Goal: Information Seeking & Learning: Learn about a topic

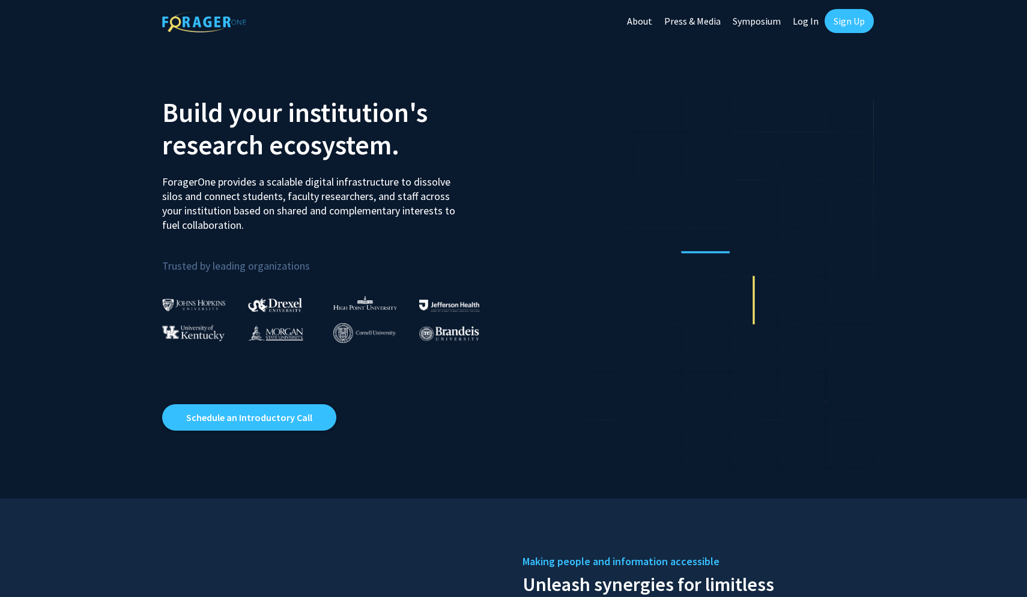
click at [805, 20] on link "Log In" at bounding box center [806, 21] width 38 height 42
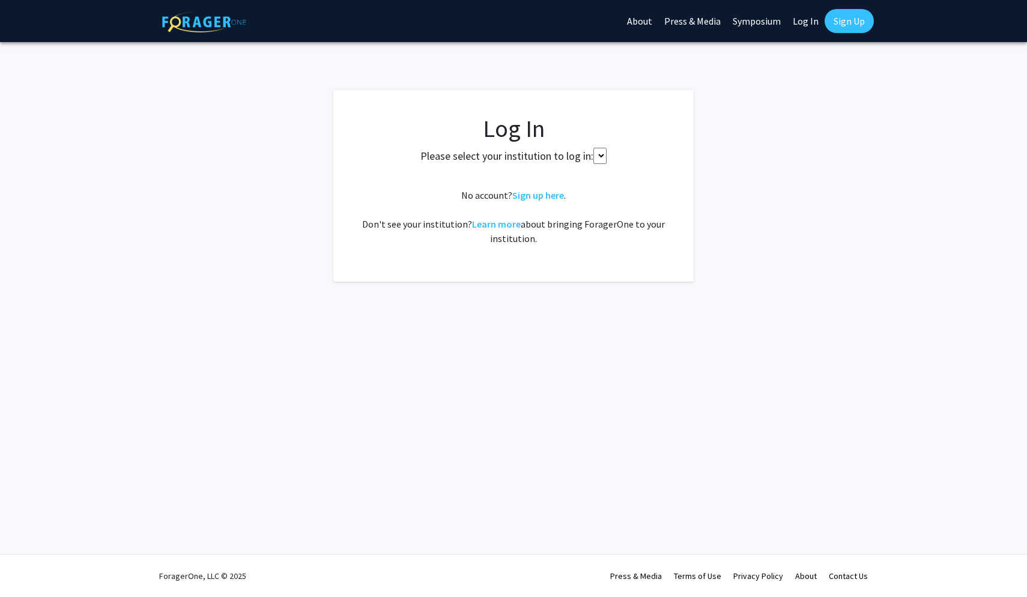
select select
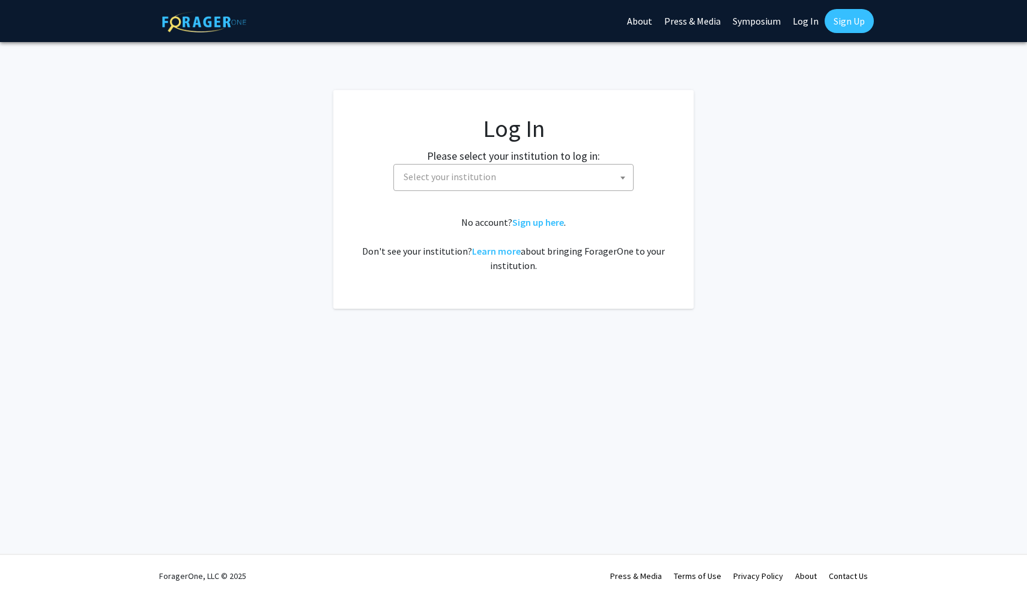
click at [525, 172] on span "Select your institution" at bounding box center [516, 177] width 234 height 25
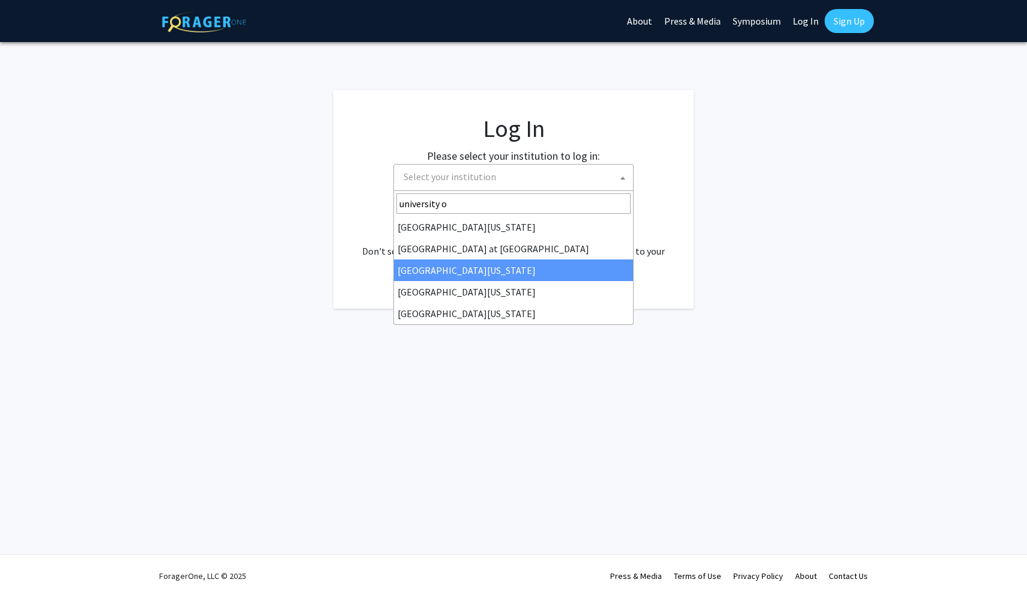
type input "university o"
select select "13"
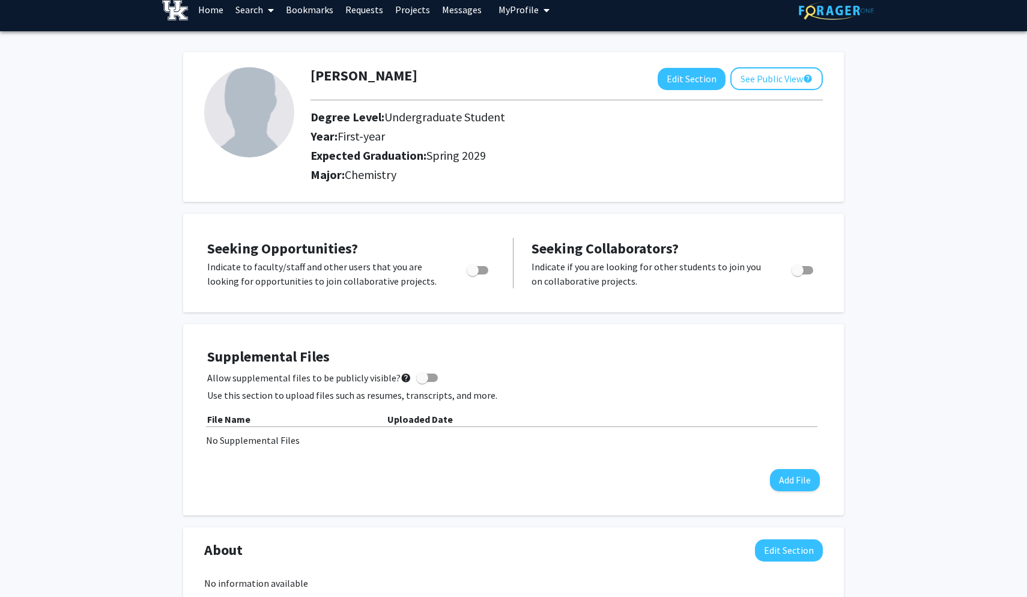
scroll to position [11, 0]
click at [678, 86] on button "Edit Section" at bounding box center [692, 79] width 68 height 22
select select "first-year"
select select "45: spring_2029"
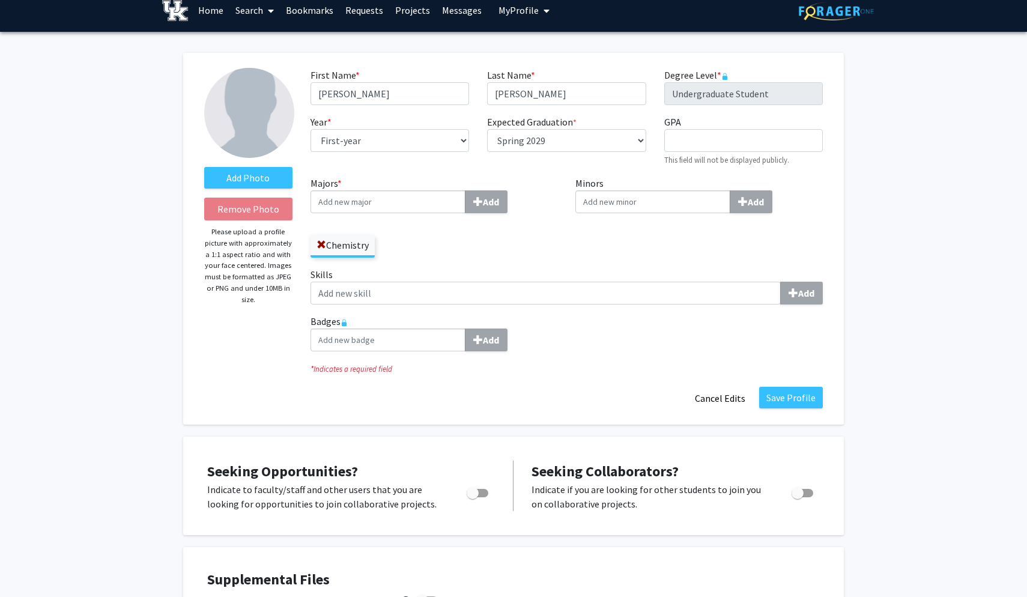
click at [244, 112] on img at bounding box center [249, 113] width 90 height 90
click at [250, 180] on label "Add Photo" at bounding box center [248, 178] width 88 height 22
click at [0, 0] on input "Add Photo" at bounding box center [0, 0] width 0 height 0
click at [625, 348] on div "Add" at bounding box center [566, 339] width 512 height 23
click at [709, 409] on button "Cancel Edits" at bounding box center [720, 398] width 66 height 23
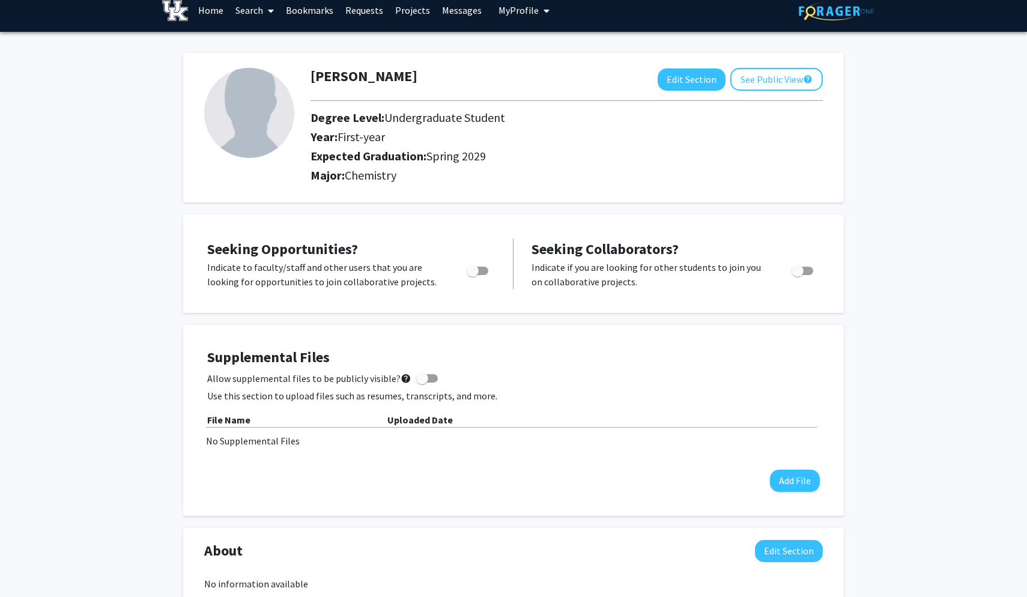
click at [252, 25] on link "Search" at bounding box center [254, 10] width 50 height 42
click at [258, 46] on span "Faculty/Staff" at bounding box center [273, 44] width 88 height 24
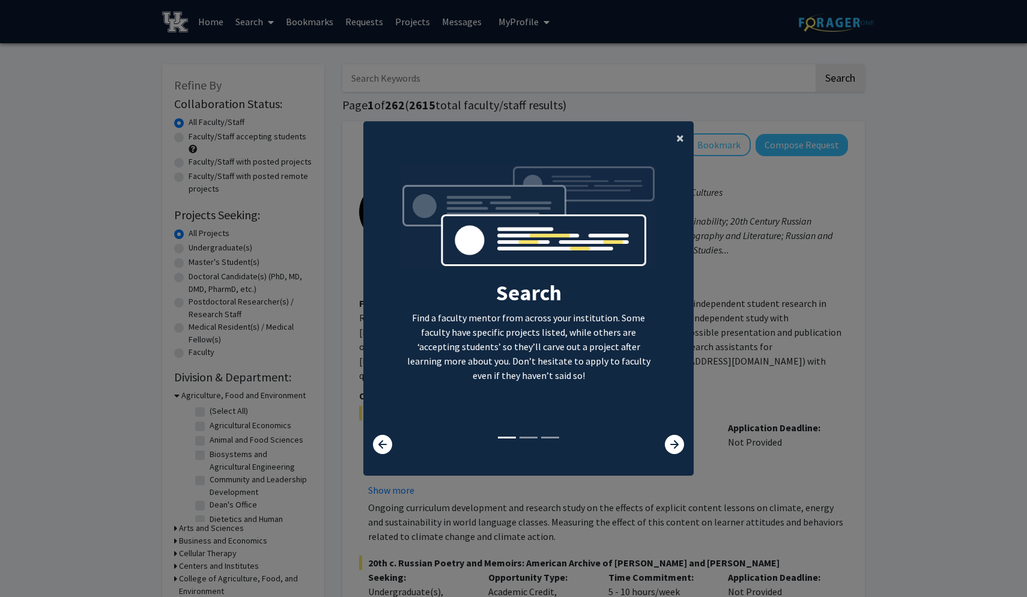
click at [674, 134] on button "×" at bounding box center [680, 138] width 27 height 34
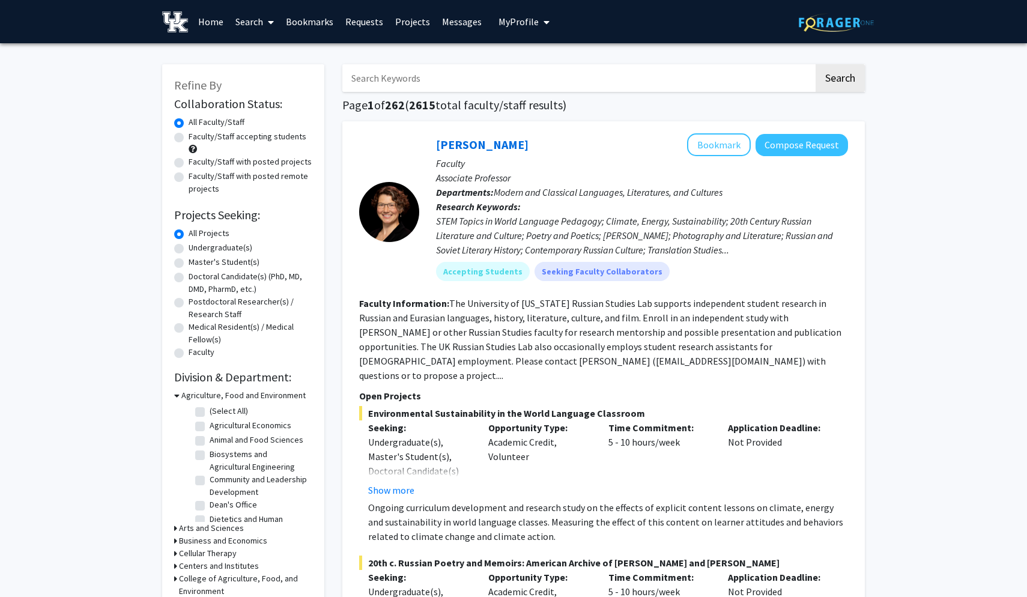
click at [414, 88] on input "Search Keywords" at bounding box center [577, 78] width 471 height 28
click at [840, 80] on button "Search" at bounding box center [840, 78] width 49 height 28
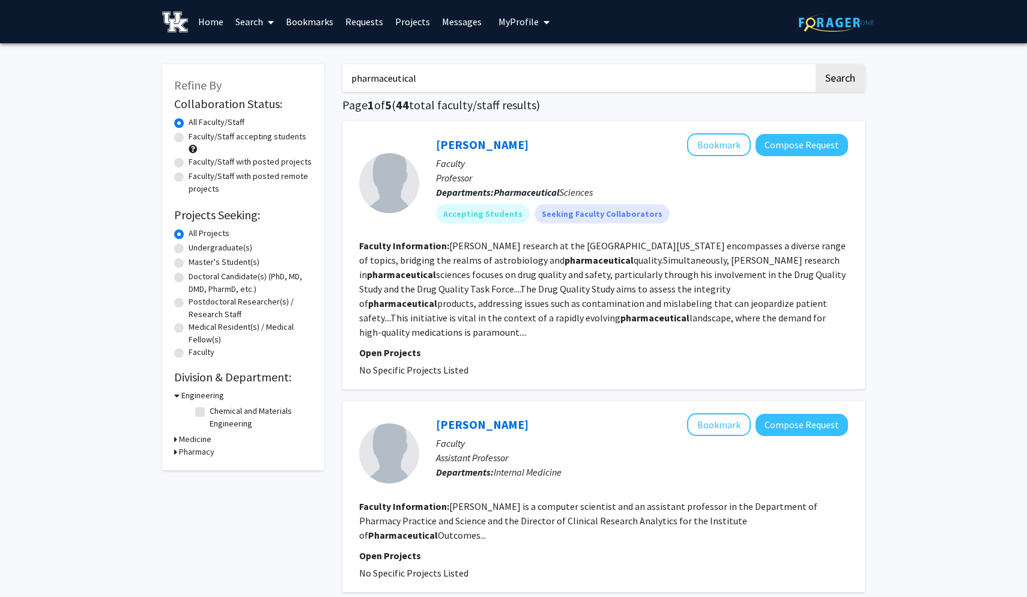
click at [381, 77] on input "pharmaceutical" at bounding box center [577, 78] width 471 height 28
type input "nano medicine"
click at [840, 80] on button "Search" at bounding box center [840, 78] width 49 height 28
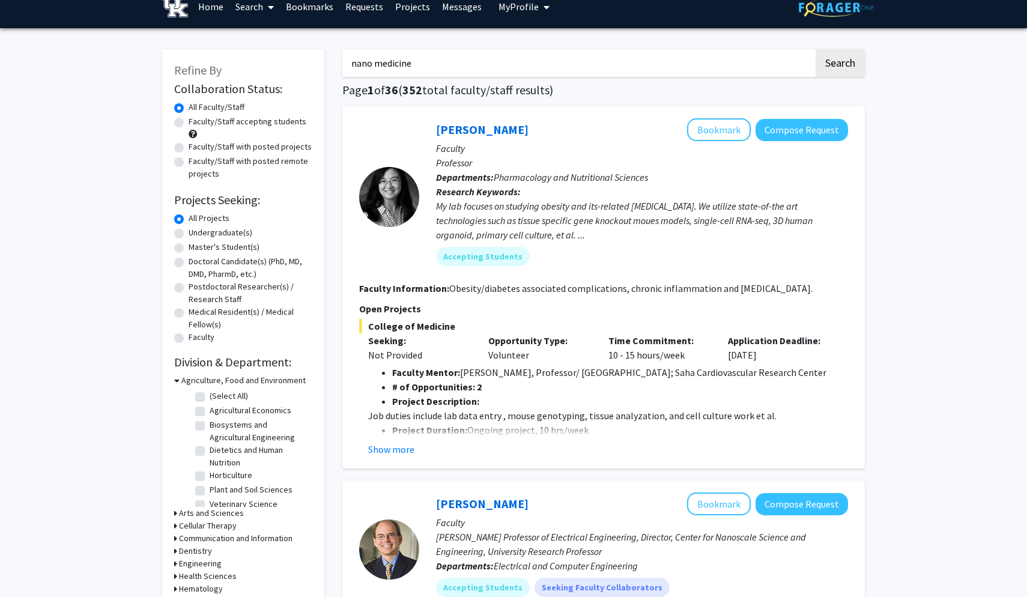
scroll to position [16, 0]
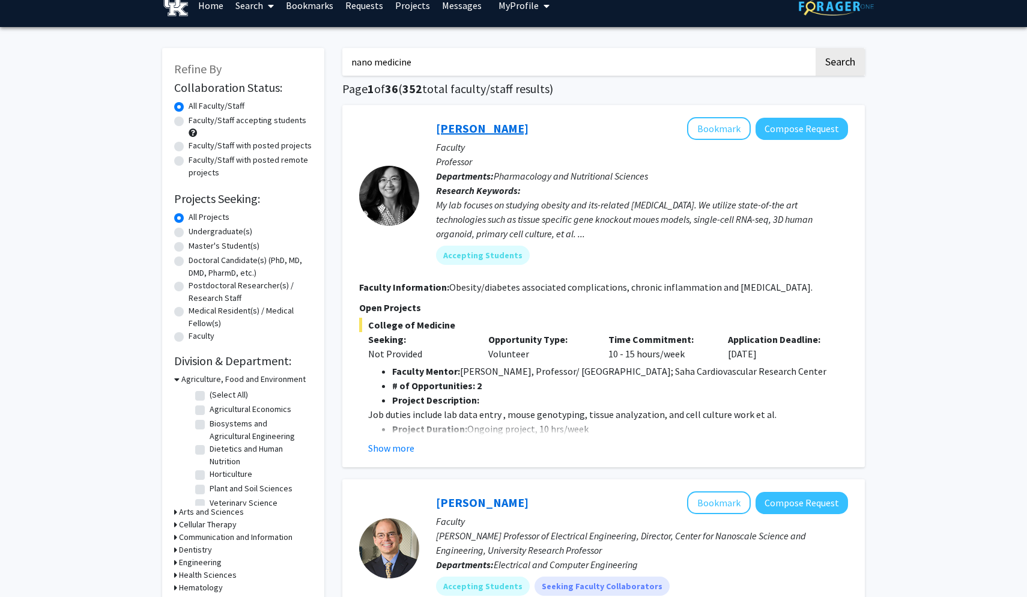
click at [462, 131] on link "Shuxia Wang" at bounding box center [482, 128] width 92 height 15
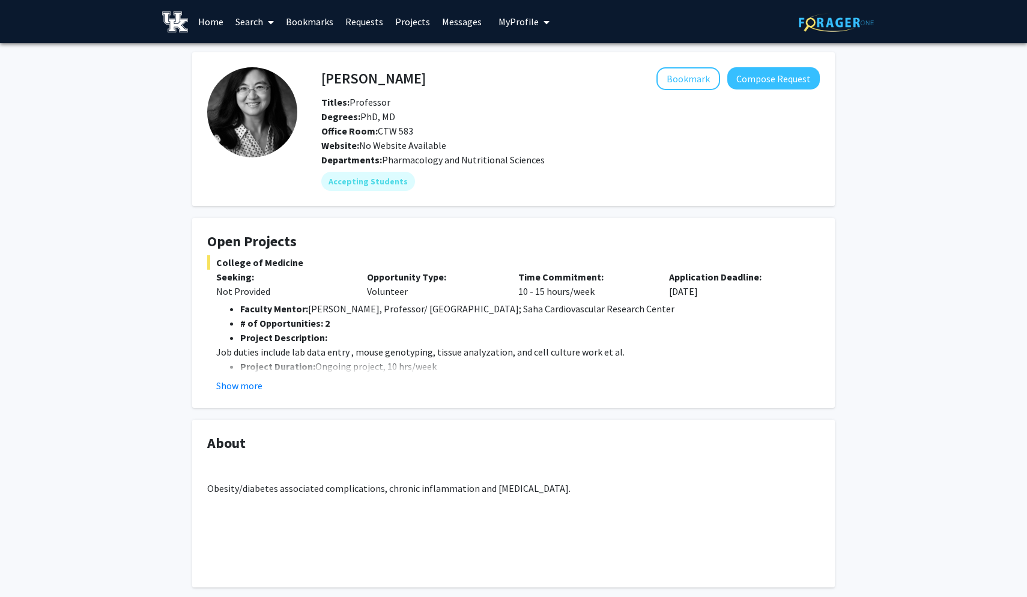
scroll to position [40, 0]
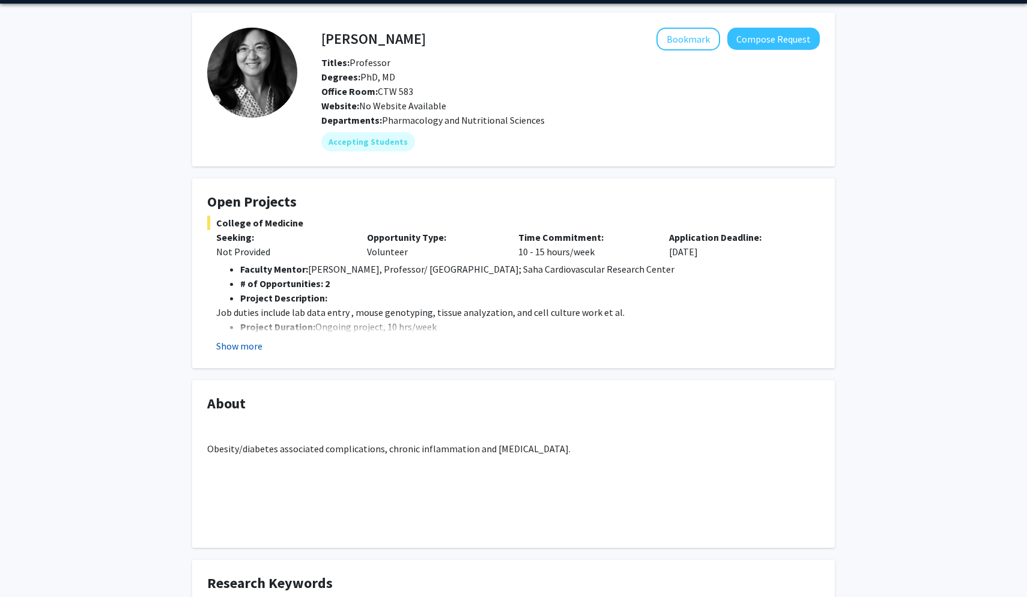
click at [245, 351] on button "Show more" at bounding box center [239, 346] width 46 height 14
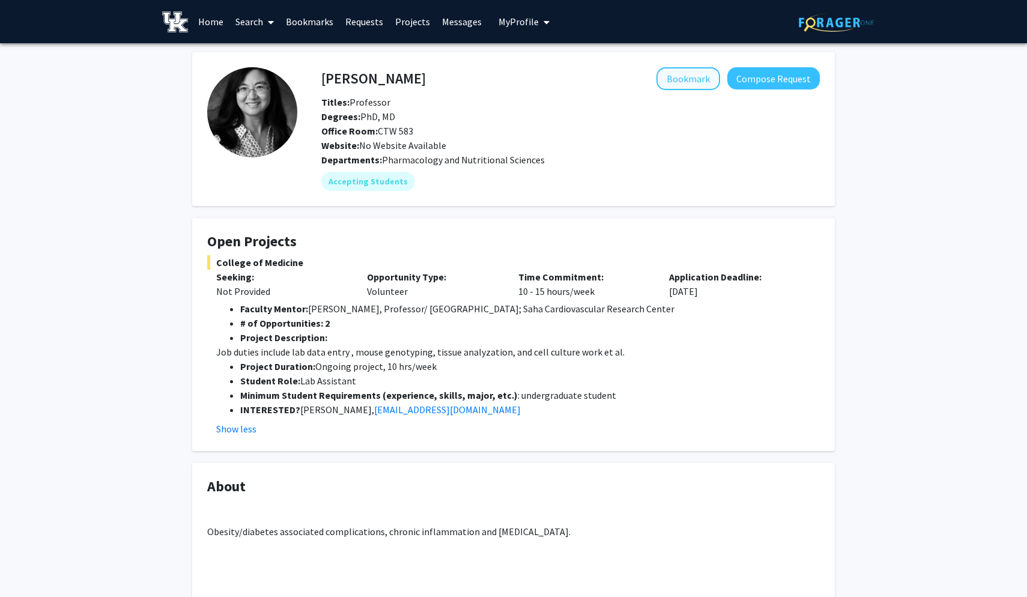
scroll to position [0, 0]
click at [675, 85] on button "Bookmark" at bounding box center [688, 78] width 64 height 23
click at [315, 20] on link "Bookmarks" at bounding box center [309, 22] width 59 height 42
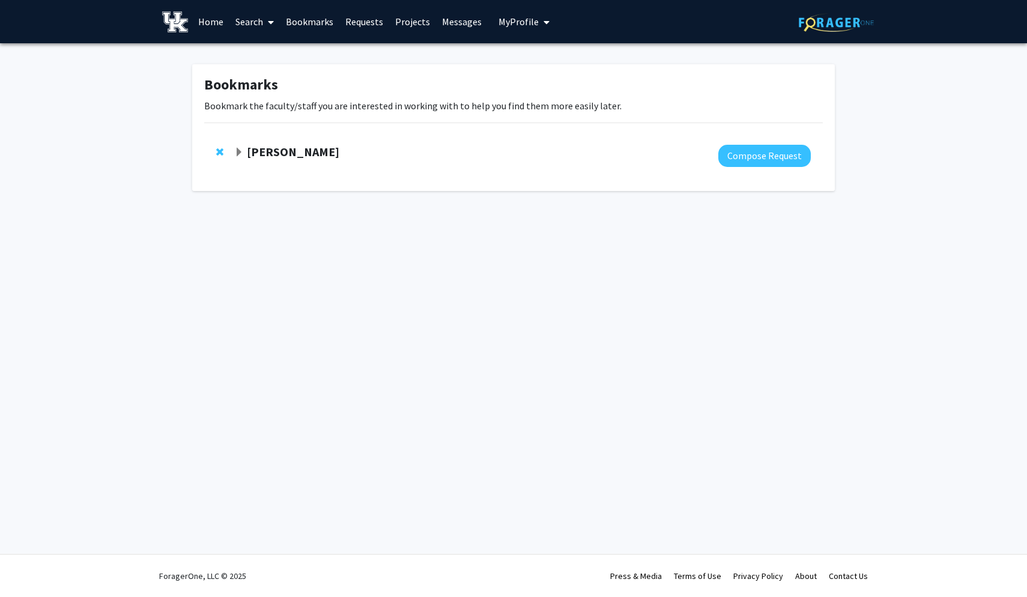
click at [265, 155] on strong "Shuxia Wang" at bounding box center [293, 151] width 92 height 15
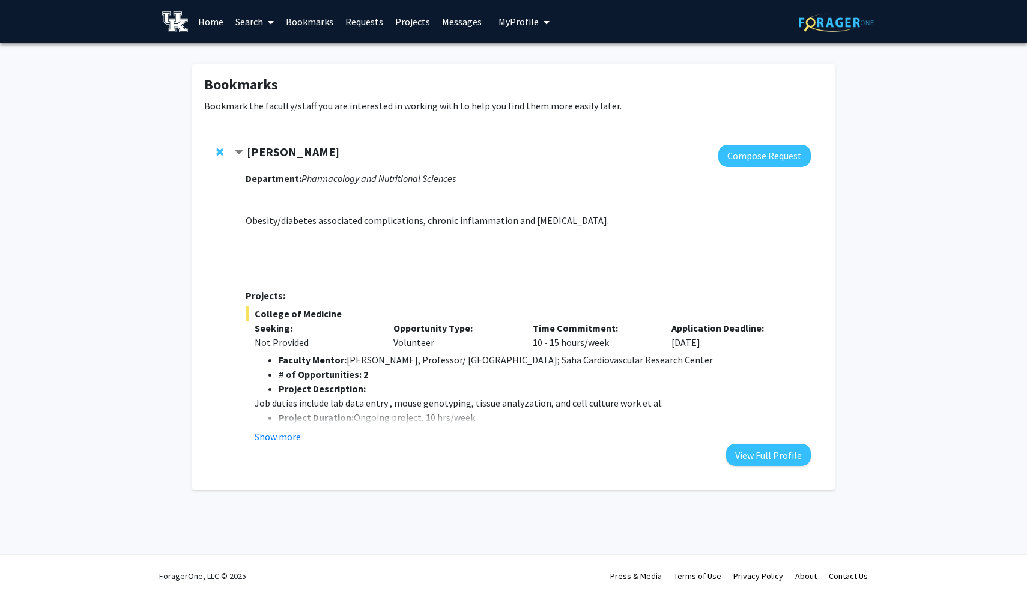
click at [255, 20] on link "Search" at bounding box center [254, 22] width 50 height 42
click at [266, 53] on span "Faculty/Staff" at bounding box center [273, 55] width 88 height 24
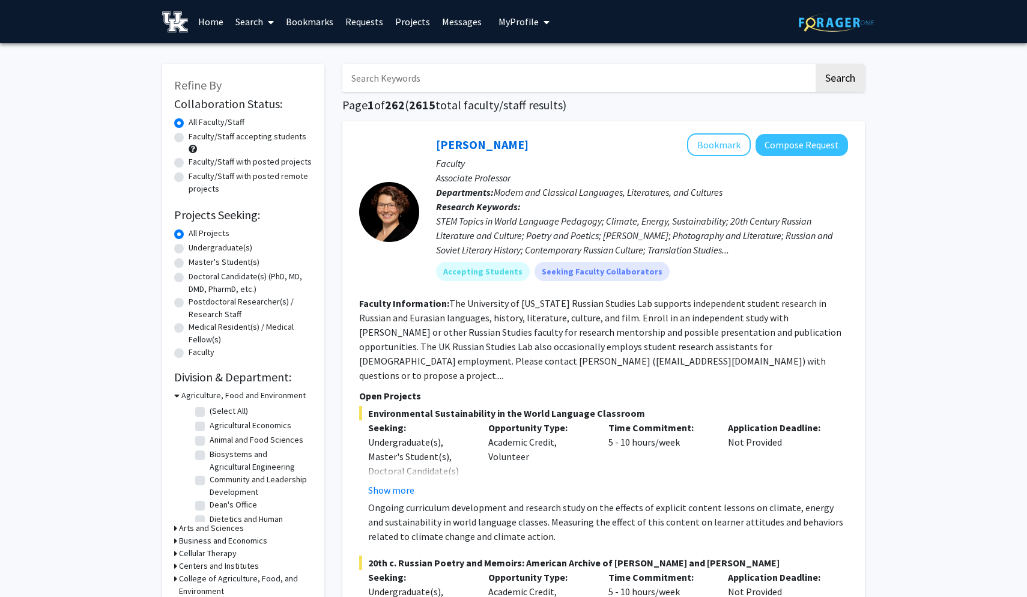
click at [433, 85] on input "Search Keywords" at bounding box center [577, 78] width 471 height 28
type input "nano medicine"
click at [840, 80] on button "Search" at bounding box center [840, 78] width 49 height 28
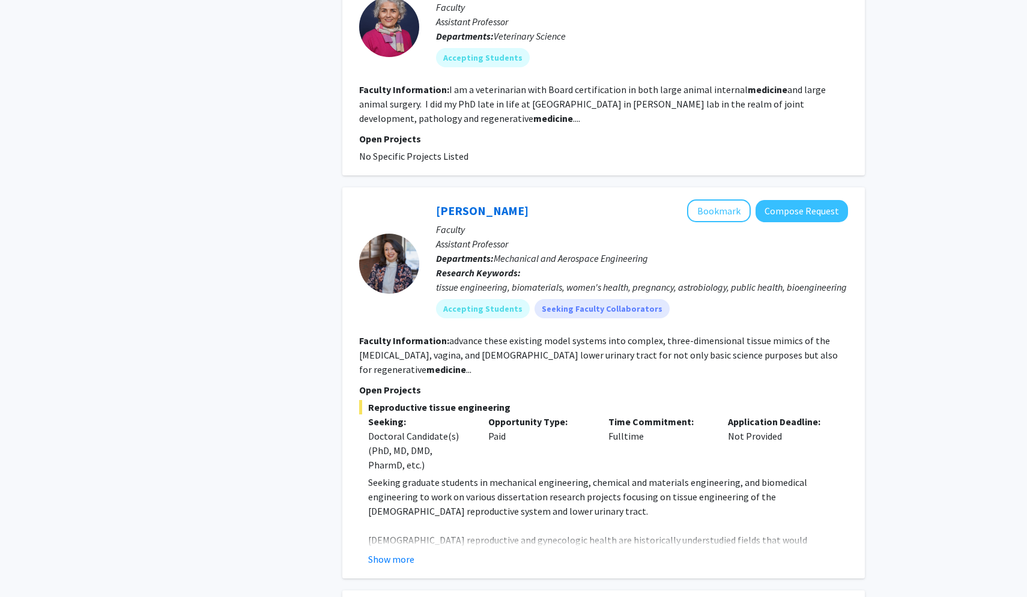
scroll to position [1516, 0]
click at [426, 362] on b "medicine" at bounding box center [446, 368] width 40 height 12
click at [715, 198] on button "Bookmark" at bounding box center [719, 209] width 64 height 23
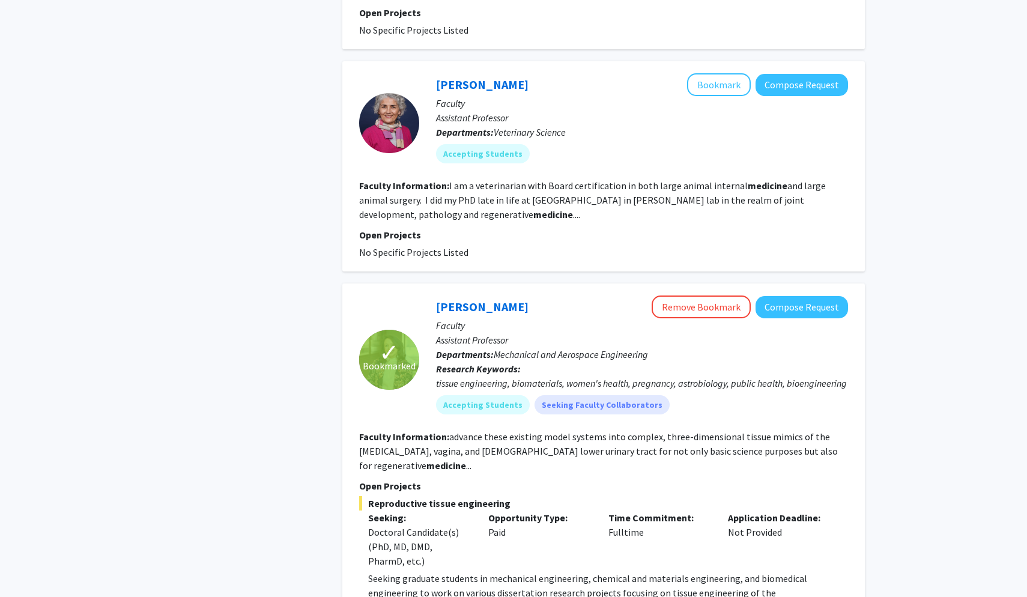
scroll to position [1425, 0]
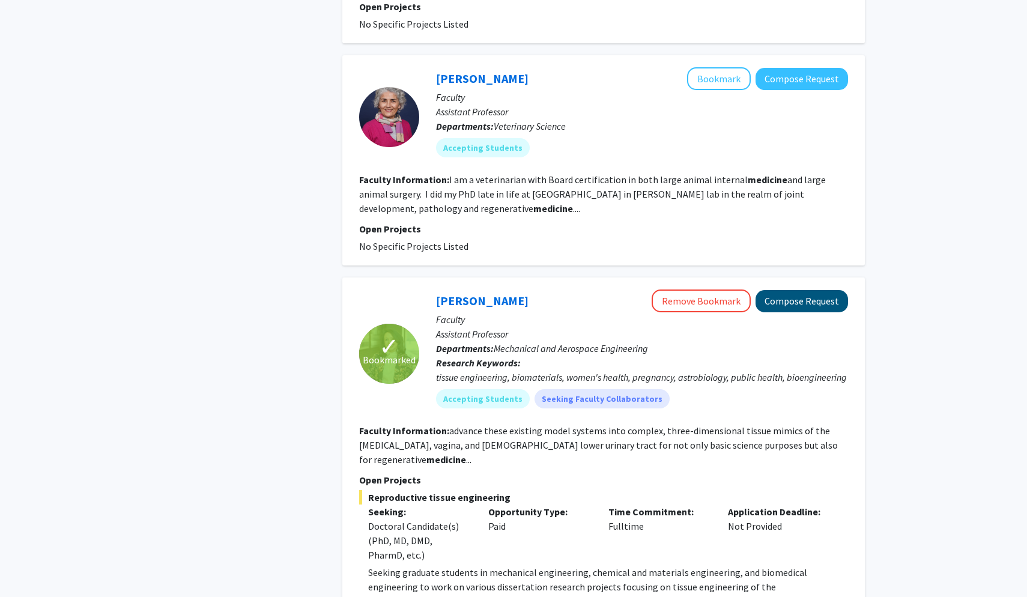
click at [811, 290] on button "Compose Request" at bounding box center [801, 301] width 92 height 22
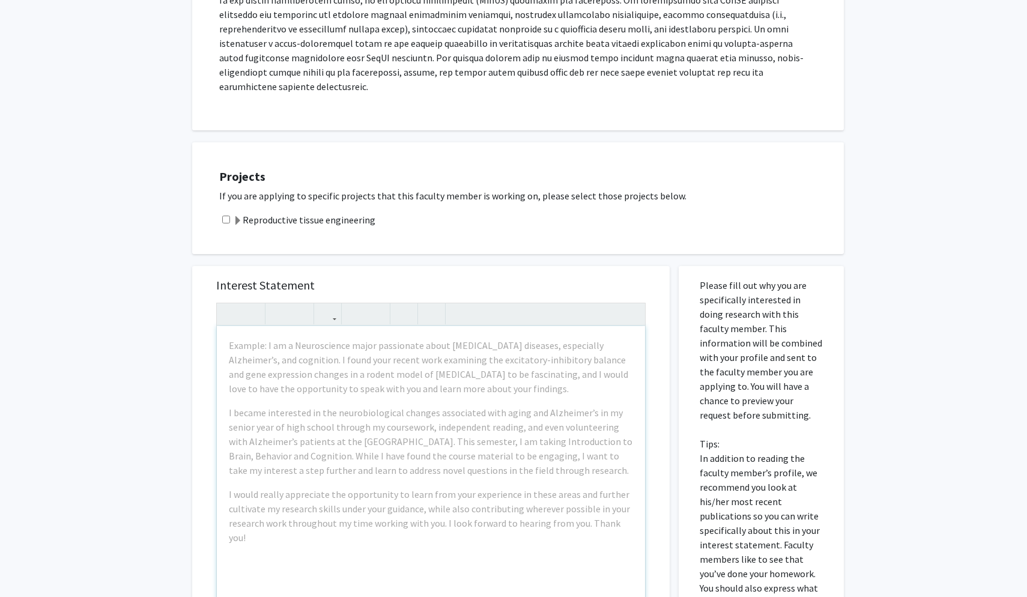
scroll to position [327, 0]
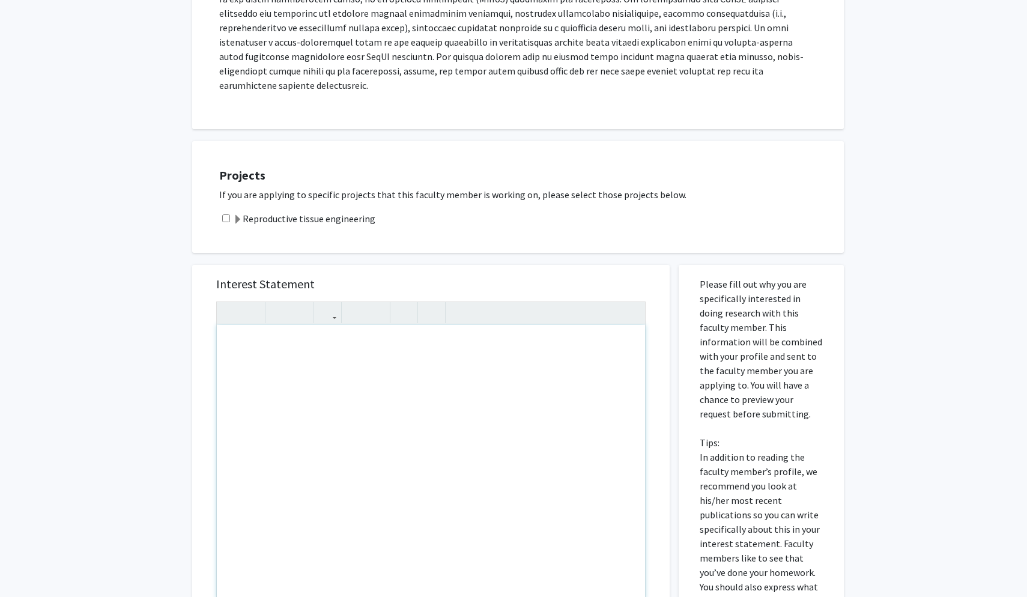
click at [369, 384] on div "Note to users with screen readers: Please press Alt+0 or Option+0 to deactivate…" at bounding box center [431, 462] width 428 height 275
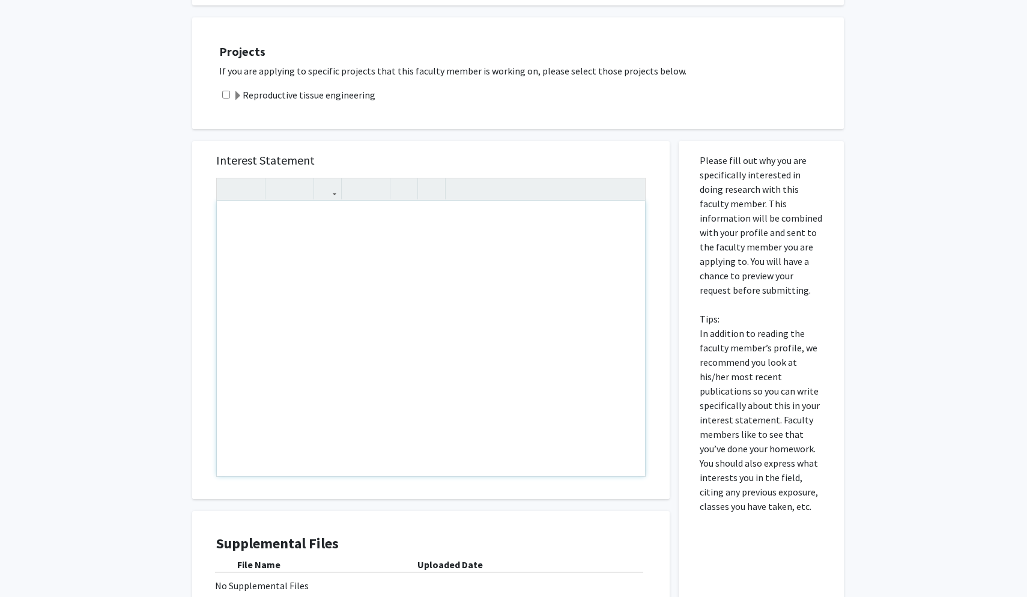
scroll to position [479, 0]
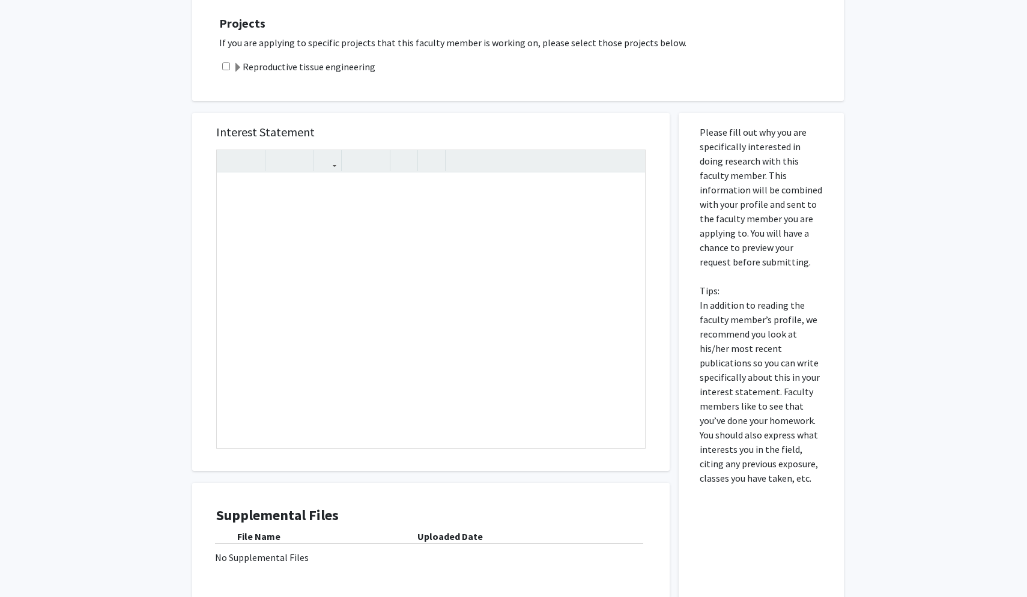
click at [226, 62] on input "checkbox" at bounding box center [226, 66] width 8 height 8
checkbox input "true"
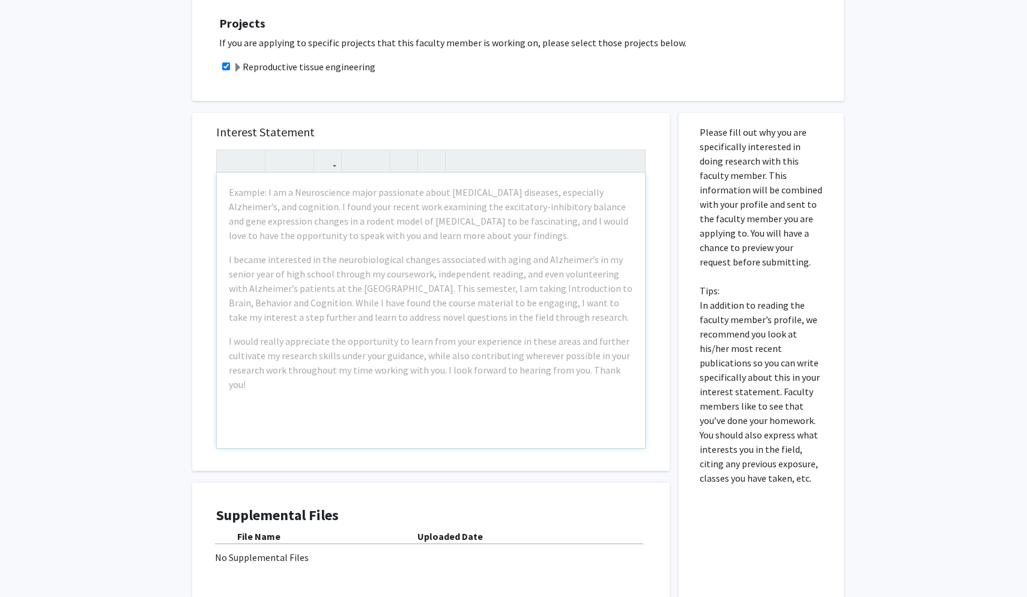
click at [345, 313] on div "Example: I am a Neuroscience major passionate about neurodegenerative diseases,…" at bounding box center [431, 310] width 428 height 275
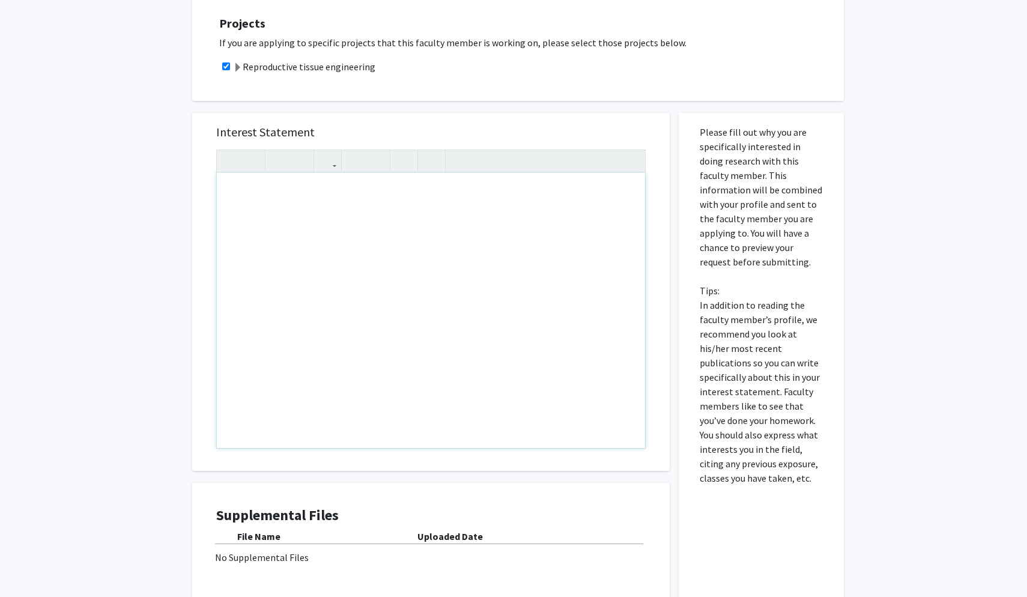
click at [232, 173] on div "Note to users with screen readers: Please press Alt+0 or Option+0 to deactivate…" at bounding box center [431, 310] width 428 height 275
click at [232, 175] on div "Note to users with screen readers: Please press Alt+0 or Option+0 to deactivate…" at bounding box center [431, 310] width 428 height 275
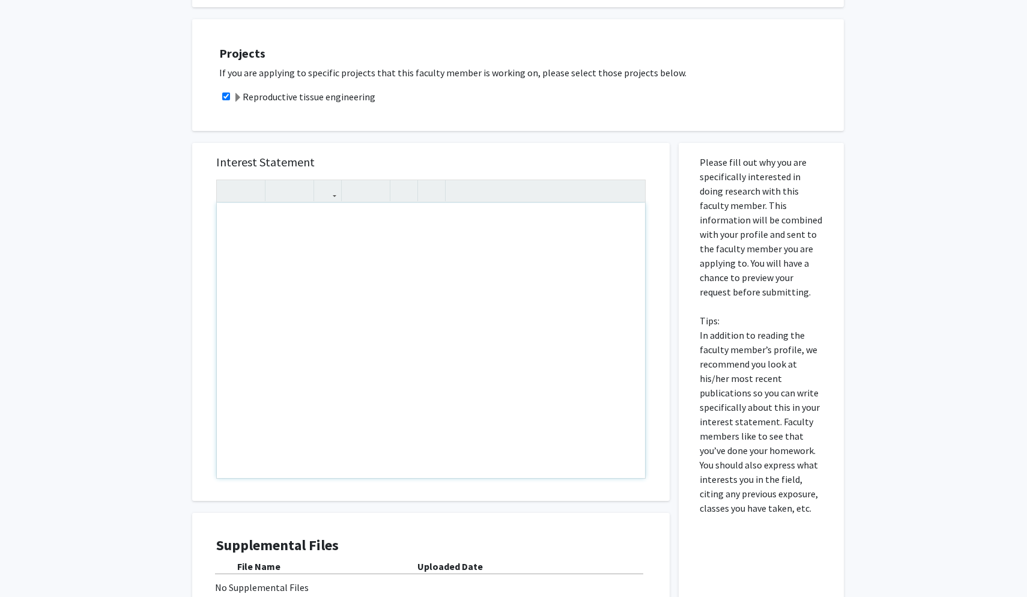
scroll to position [438, 0]
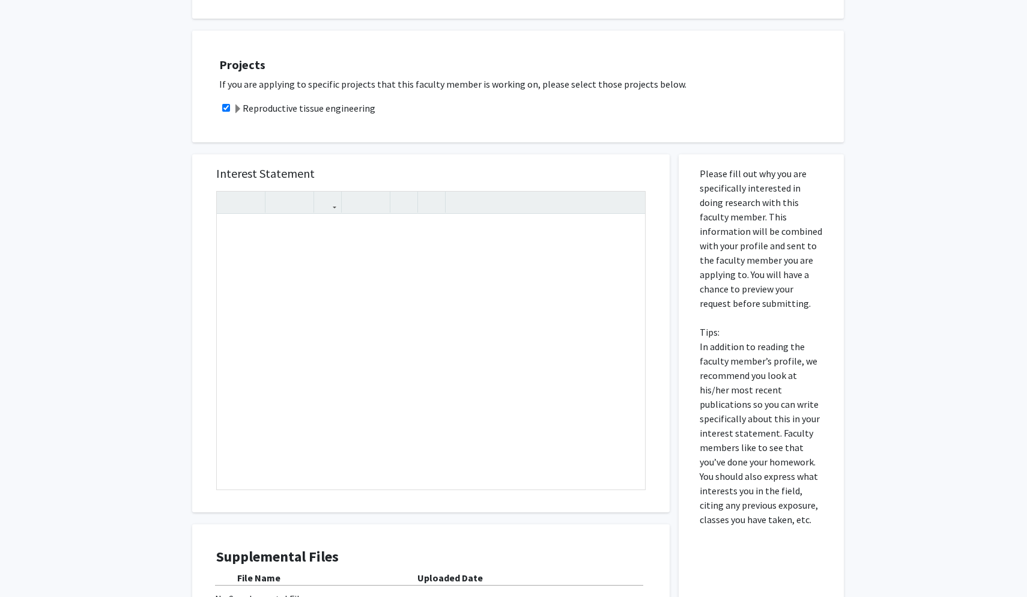
click at [236, 104] on span at bounding box center [238, 109] width 10 height 10
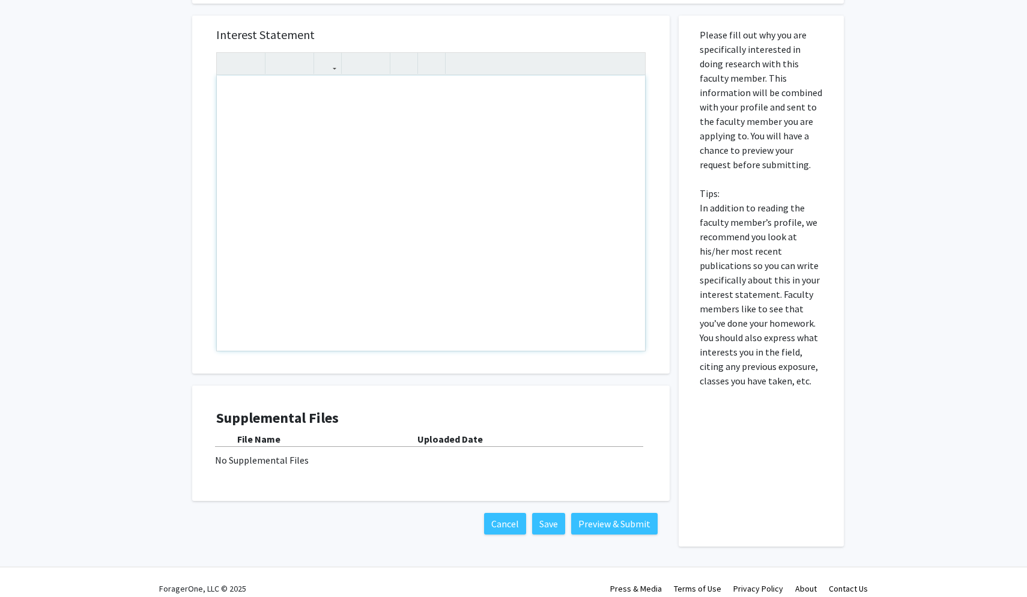
scroll to position [696, 0]
click at [341, 129] on div "Note to users with screen readers: Please press Alt+0 or Option+0 to deactivate…" at bounding box center [431, 213] width 428 height 275
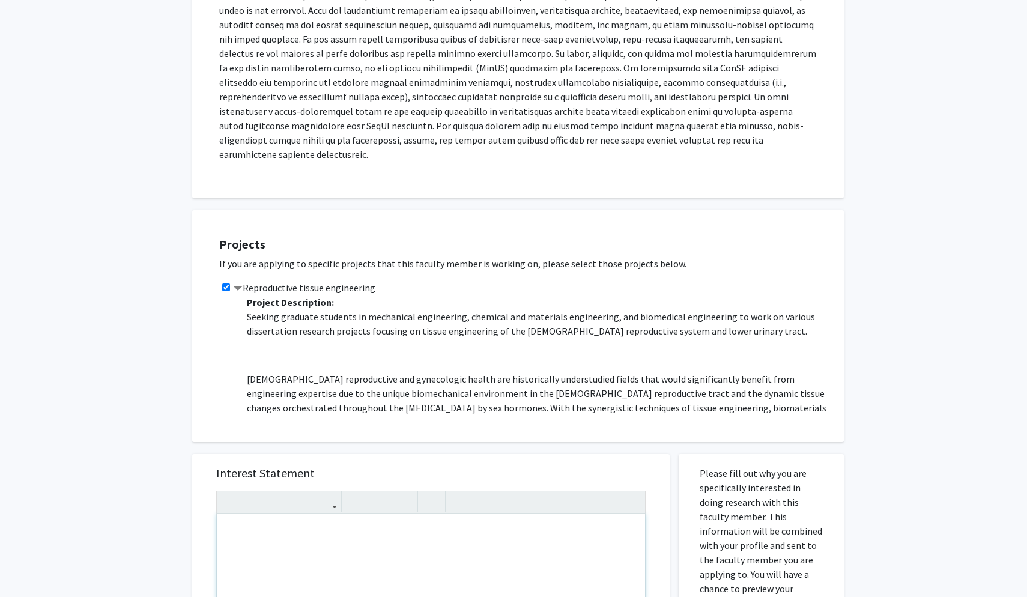
scroll to position [291, 0]
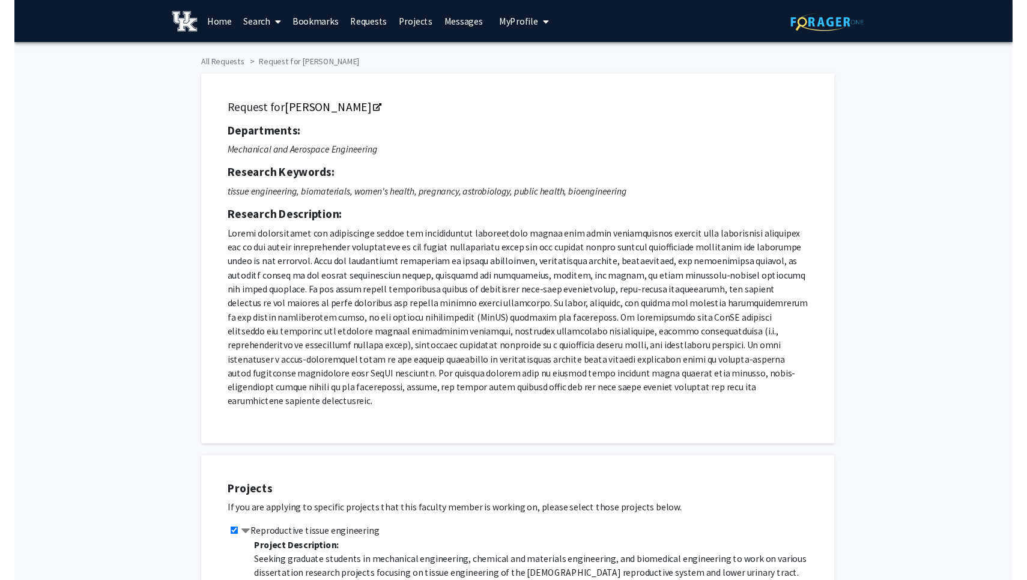
scroll to position [0, 0]
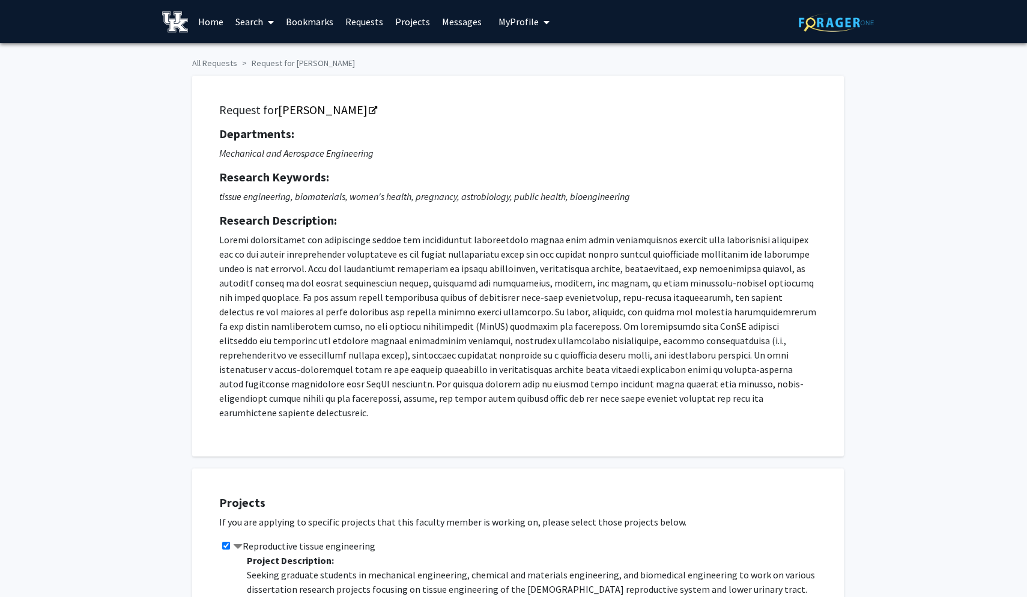
click at [246, 21] on link "Search" at bounding box center [254, 22] width 50 height 42
click at [289, 61] on span "Faculty/Staff" at bounding box center [273, 55] width 88 height 24
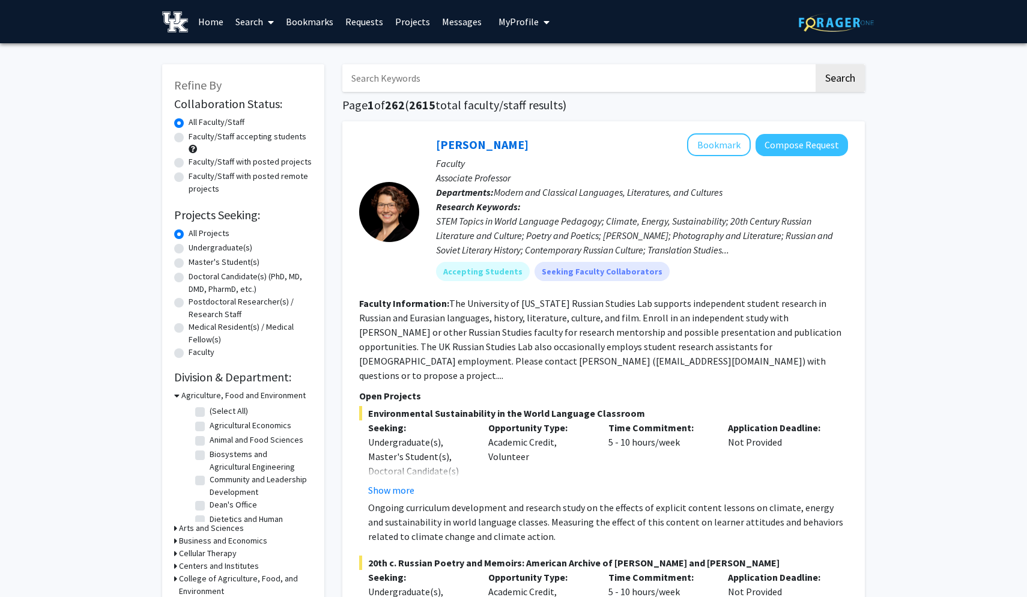
click at [406, 81] on input "Search Keywords" at bounding box center [577, 78] width 471 height 28
type input "givens"
click at [840, 80] on button "Search" at bounding box center [840, 78] width 49 height 28
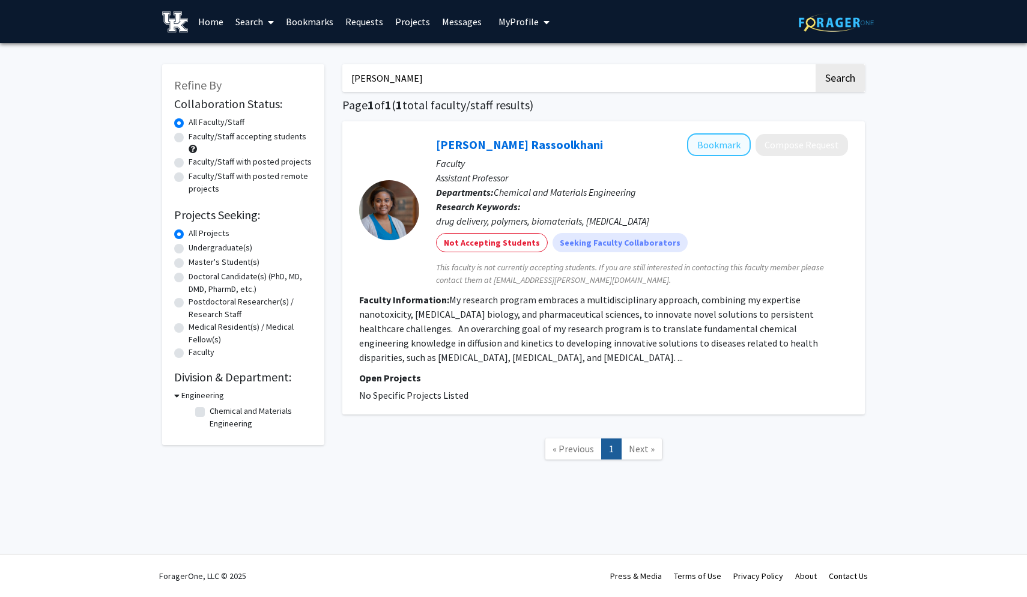
click at [715, 150] on button "Bookmark" at bounding box center [719, 144] width 64 height 23
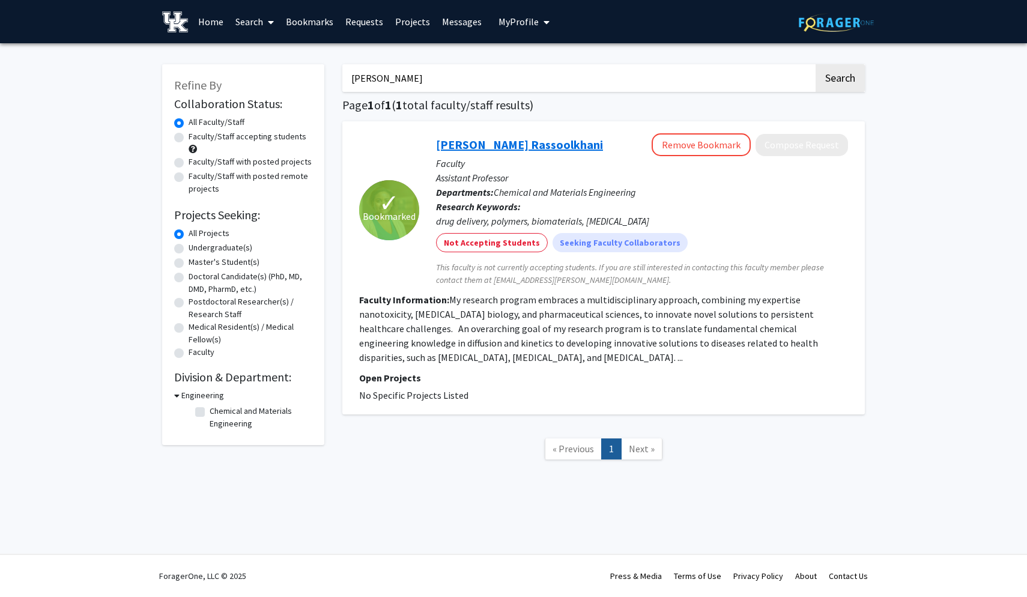
click at [533, 147] on link "Brittany Givens Rassoolkhani" at bounding box center [519, 144] width 167 height 15
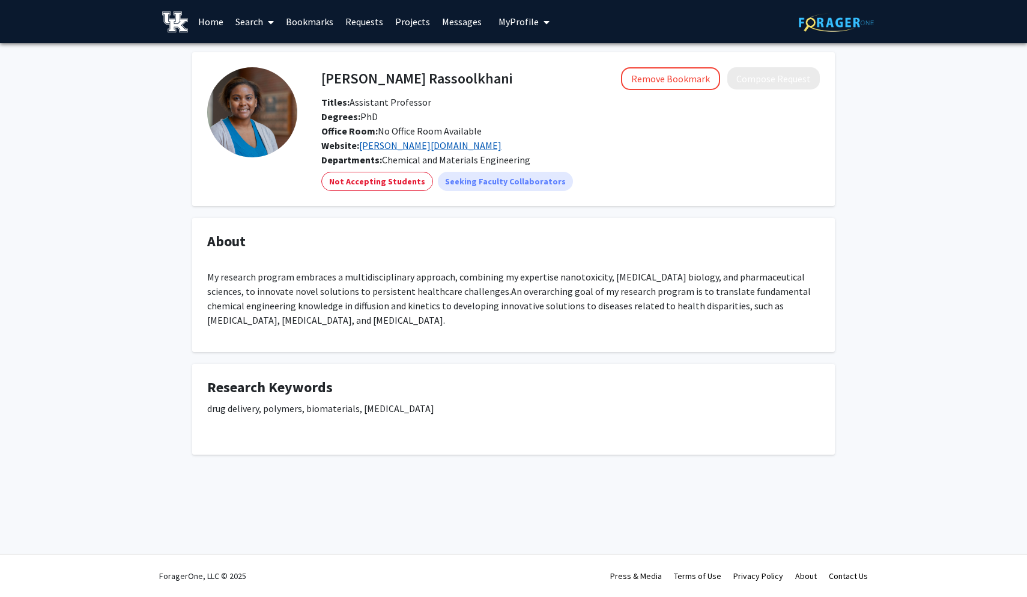
click at [396, 146] on link "givens.engr.uky.edu" at bounding box center [430, 145] width 142 height 12
